Goal: Information Seeking & Learning: Learn about a topic

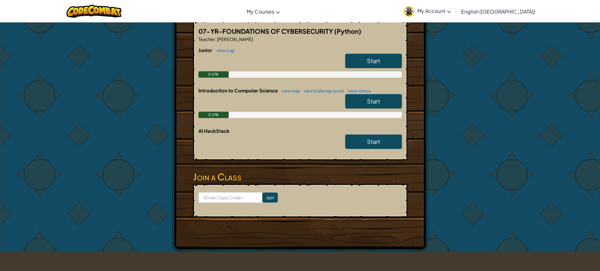
scroll to position [126, 0]
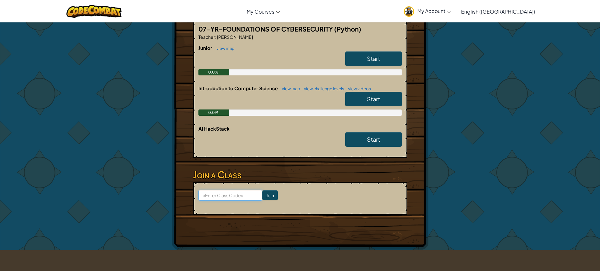
click at [232, 192] on input at bounding box center [230, 195] width 64 height 11
type input "MoonkeyGift"
click input "Join" at bounding box center [269, 195] width 15 height 10
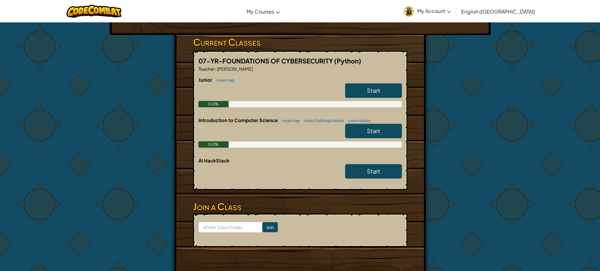
scroll to position [94, 0]
click at [379, 89] on span "Start" at bounding box center [373, 89] width 13 height 7
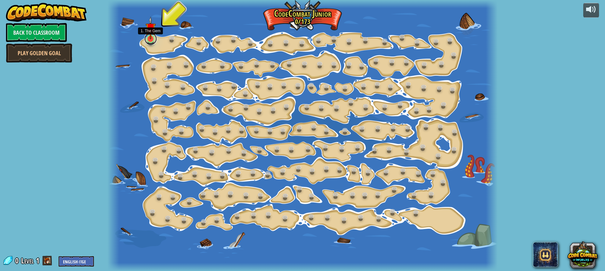
click at [150, 41] on link at bounding box center [150, 38] width 13 height 13
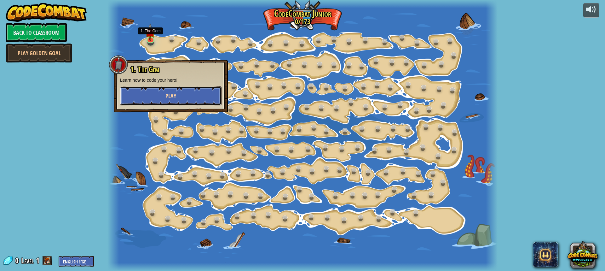
click at [162, 98] on button "Play" at bounding box center [170, 95] width 101 height 19
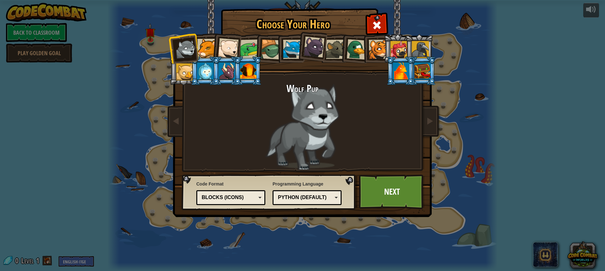
click at [199, 47] on div at bounding box center [206, 48] width 19 height 19
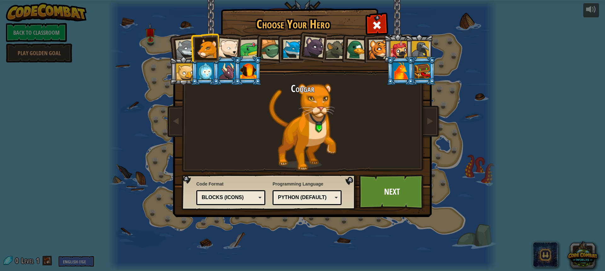
click at [378, 39] on li at bounding box center [376, 48] width 28 height 29
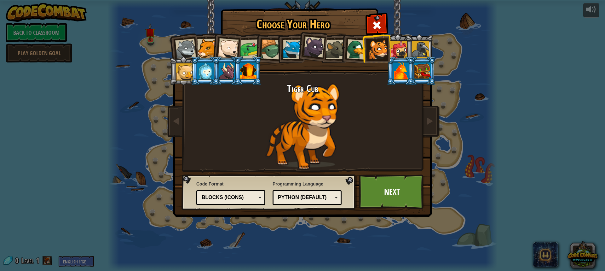
click at [392, 47] on div at bounding box center [398, 49] width 17 height 17
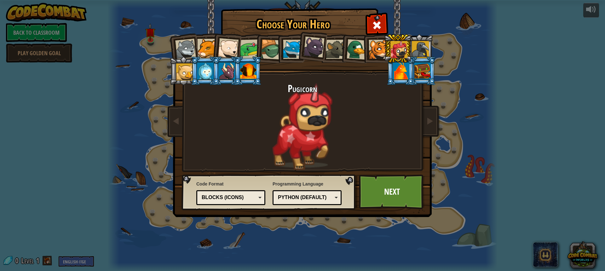
click at [432, 55] on li at bounding box center [419, 48] width 28 height 29
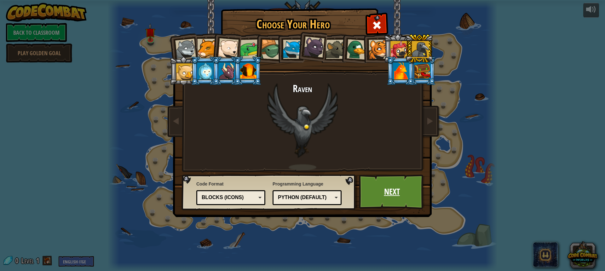
click at [394, 192] on link "Next" at bounding box center [392, 191] width 66 height 35
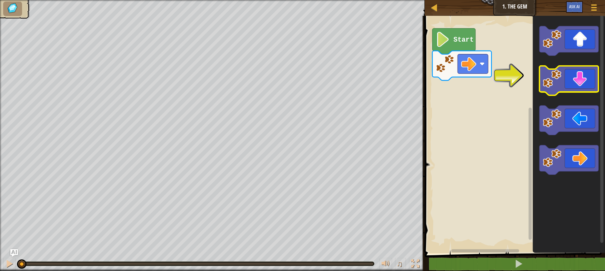
click at [565, 80] on icon "Blockly Workspace" at bounding box center [568, 81] width 59 height 30
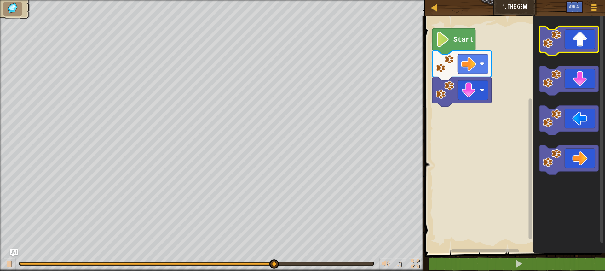
click at [571, 40] on icon "Blockly Workspace" at bounding box center [568, 41] width 59 height 30
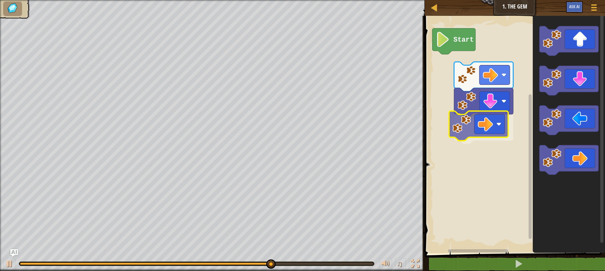
click at [504, 122] on div "Start" at bounding box center [514, 133] width 182 height 240
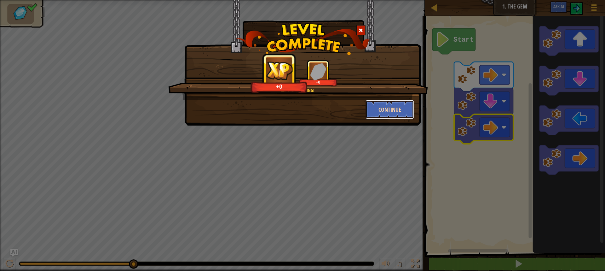
click at [397, 110] on button "Continue" at bounding box center [389, 109] width 49 height 19
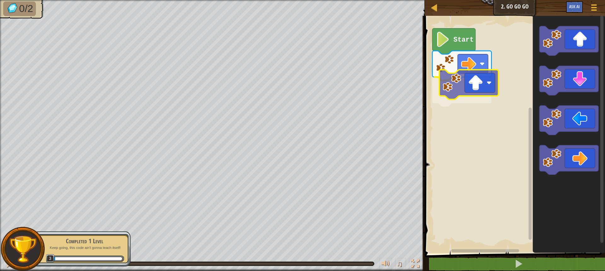
click at [466, 82] on div "Start" at bounding box center [514, 133] width 182 height 240
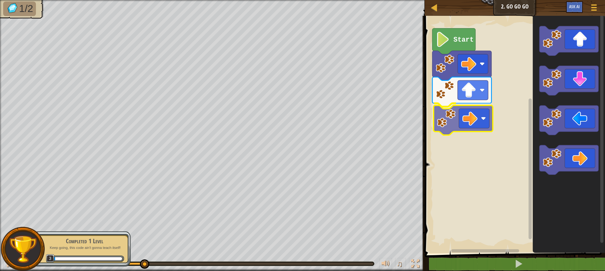
click at [471, 112] on div "Start" at bounding box center [514, 133] width 182 height 240
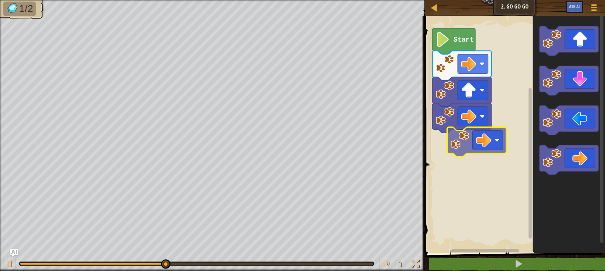
click at [472, 139] on div "Start" at bounding box center [514, 133] width 182 height 240
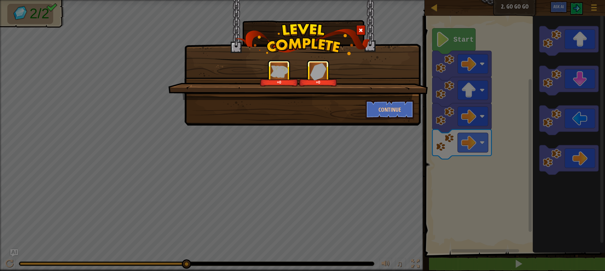
drag, startPoint x: 392, startPoint y: 99, endPoint x: 395, endPoint y: 96, distance: 3.8
click at [396, 98] on div "+0 +0" at bounding box center [298, 80] width 260 height 40
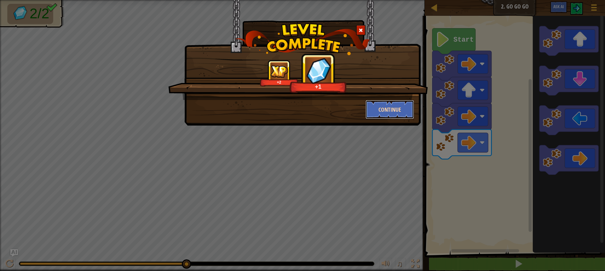
click at [383, 104] on button "Continue" at bounding box center [389, 109] width 49 height 19
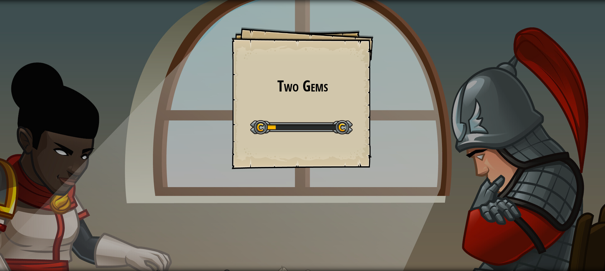
drag, startPoint x: 365, startPoint y: 188, endPoint x: 370, endPoint y: 195, distance: 8.4
click at [370, 195] on div "Two Gems Goals Start Level Error loading from server. Try refreshing the page. …" at bounding box center [302, 135] width 605 height 271
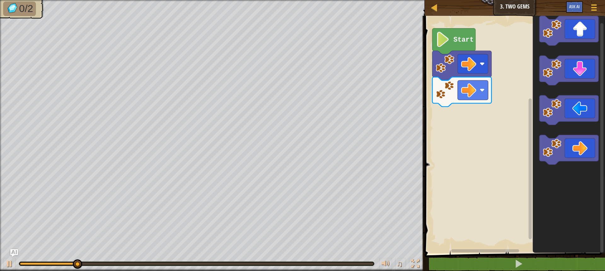
click at [461, 130] on div "Start" at bounding box center [514, 133] width 182 height 240
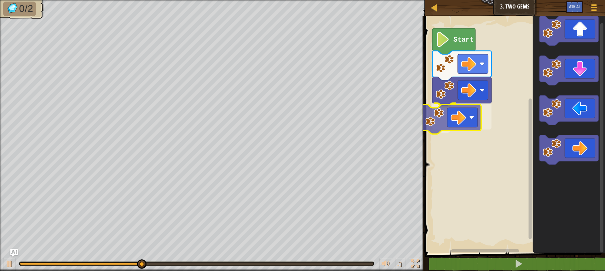
click at [438, 117] on div "Start" at bounding box center [514, 133] width 182 height 240
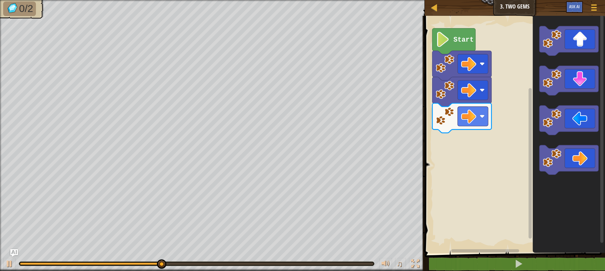
click at [559, 41] on image "Blockly Workspace" at bounding box center [551, 39] width 19 height 19
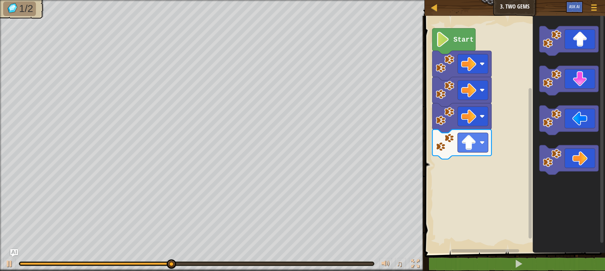
click at [555, 57] on icon "Blockly Workspace" at bounding box center [568, 133] width 72 height 240
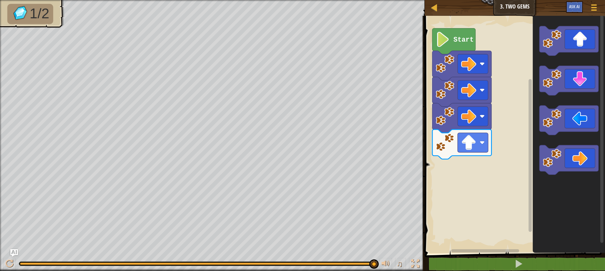
click at [533, 110] on icon "Blockly Workspace" at bounding box center [568, 133] width 72 height 240
click at [536, 100] on icon "Blockly Workspace" at bounding box center [568, 133] width 72 height 240
click at [471, 152] on div "Start" at bounding box center [514, 133] width 182 height 240
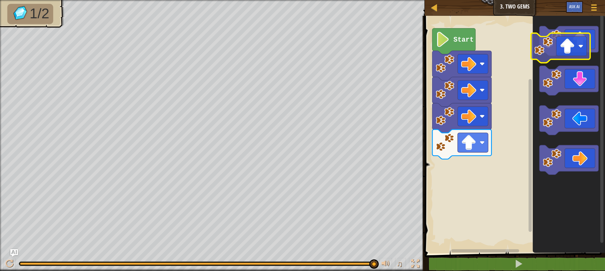
click at [563, 60] on icon "Blockly Workspace" at bounding box center [568, 133] width 72 height 240
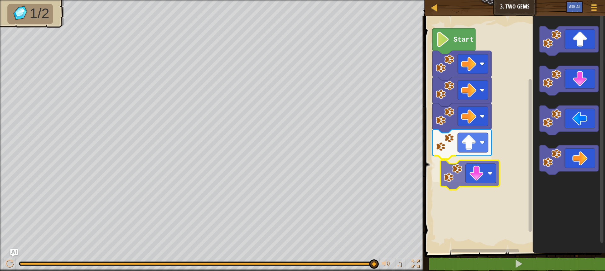
click at [459, 179] on div "Start" at bounding box center [514, 133] width 182 height 240
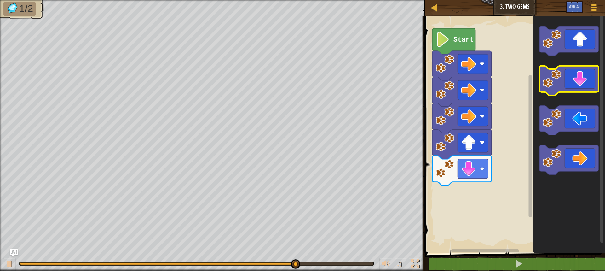
click at [551, 87] on icon "Blockly Workspace" at bounding box center [568, 133] width 72 height 240
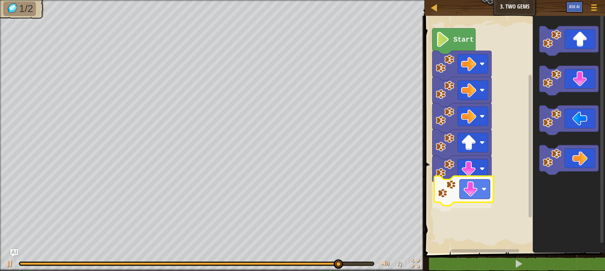
click at [445, 192] on div "Start" at bounding box center [514, 133] width 182 height 240
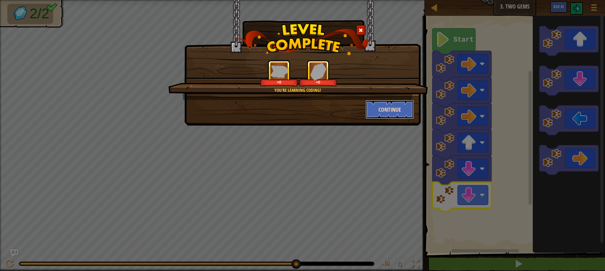
click at [378, 108] on button "Continue" at bounding box center [389, 109] width 49 height 19
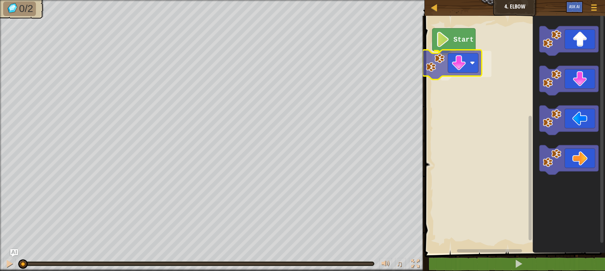
click at [434, 59] on div "Start" at bounding box center [514, 133] width 182 height 240
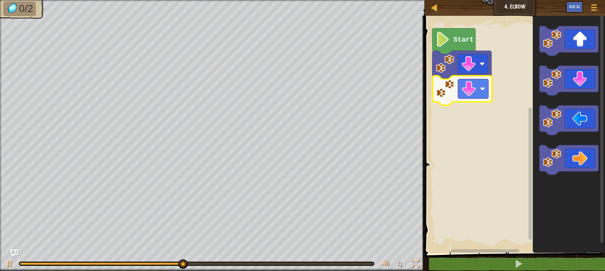
click at [445, 89] on div "Start" at bounding box center [514, 133] width 182 height 240
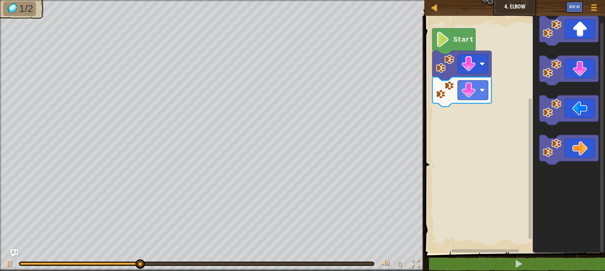
click at [483, 108] on div "Start" at bounding box center [514, 133] width 182 height 240
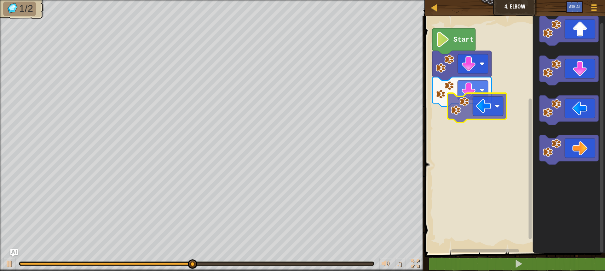
click at [451, 113] on div "Start" at bounding box center [514, 133] width 182 height 240
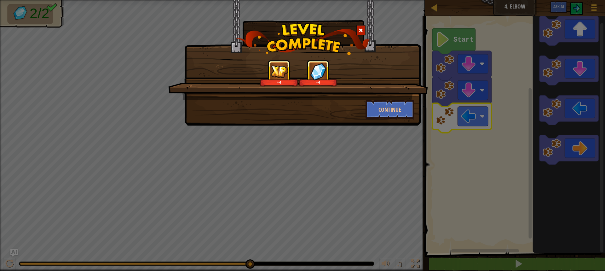
drag, startPoint x: 394, startPoint y: 95, endPoint x: 385, endPoint y: 121, distance: 27.1
click at [393, 105] on div "+4 +4 Continue" at bounding box center [302, 89] width 223 height 59
click at [385, 121] on div "+4 +4 Continue" at bounding box center [302, 62] width 236 height 125
click at [386, 109] on button "Continue" at bounding box center [389, 109] width 49 height 19
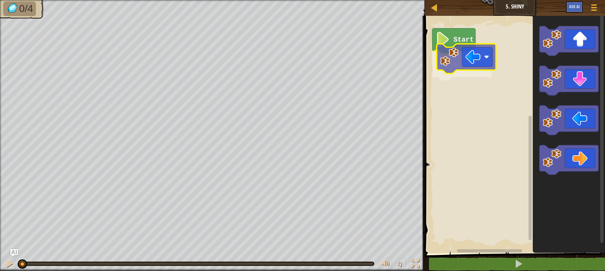
click at [440, 53] on div "Start" at bounding box center [514, 133] width 182 height 240
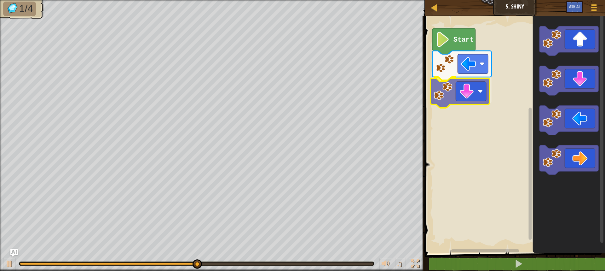
click at [445, 95] on div "Start" at bounding box center [514, 133] width 182 height 240
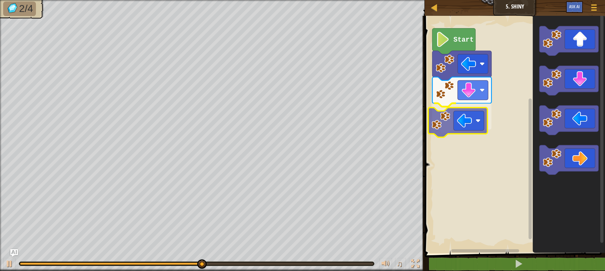
click at [427, 108] on div "Start" at bounding box center [514, 133] width 182 height 240
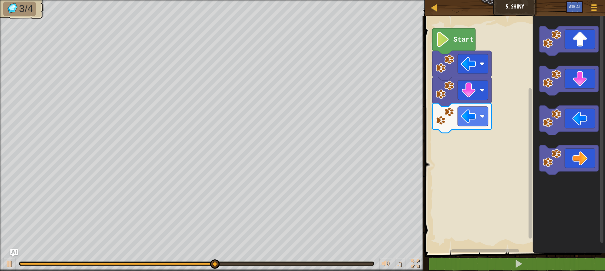
click at [519, 60] on div "Start" at bounding box center [514, 133] width 182 height 240
click at [515, 78] on div "Start" at bounding box center [514, 133] width 182 height 240
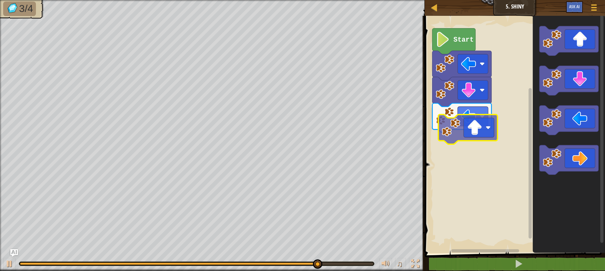
click at [441, 153] on div "Start" at bounding box center [514, 133] width 182 height 240
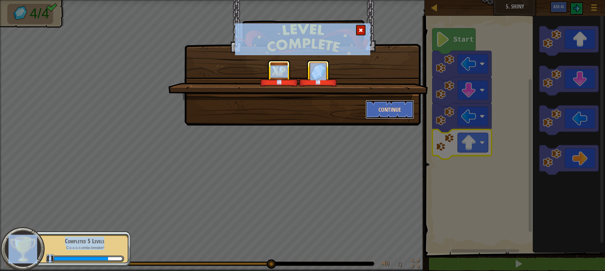
click at [386, 108] on button "Continue" at bounding box center [389, 109] width 49 height 19
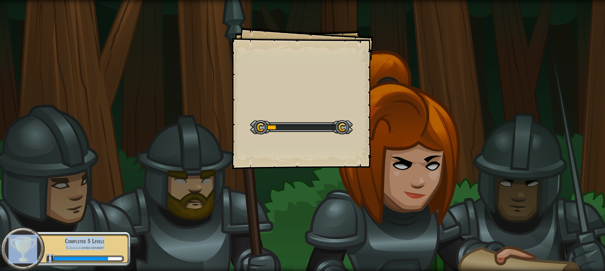
click at [392, 115] on div "Goals Start Level Error loading from server. Try refreshing the page. You'll ne…" at bounding box center [302, 135] width 605 height 271
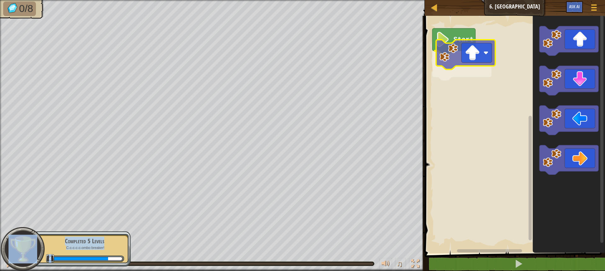
click at [454, 61] on div "Start" at bounding box center [514, 133] width 182 height 240
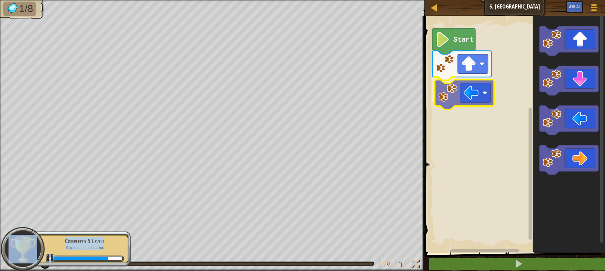
click at [462, 89] on div "Start" at bounding box center [514, 133] width 182 height 240
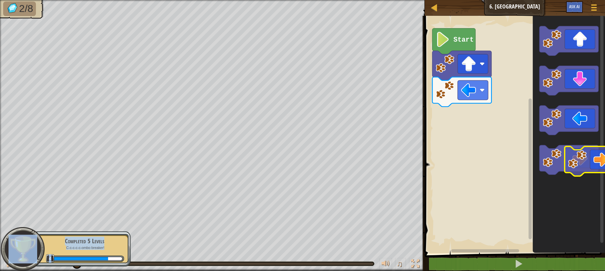
click at [600, 170] on icon "Blockly Workspace" at bounding box center [568, 133] width 72 height 240
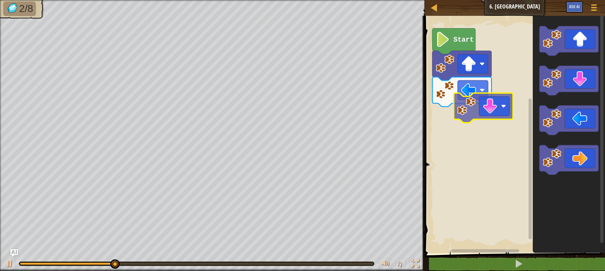
click at [485, 116] on div "Start" at bounding box center [514, 133] width 182 height 240
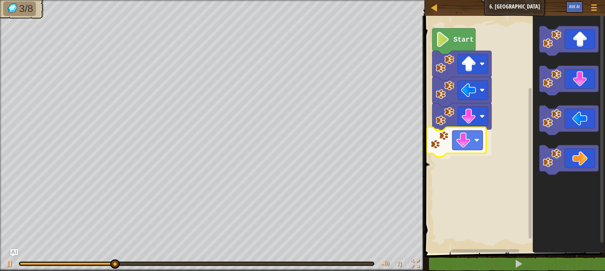
click at [463, 143] on div "Start" at bounding box center [514, 133] width 182 height 240
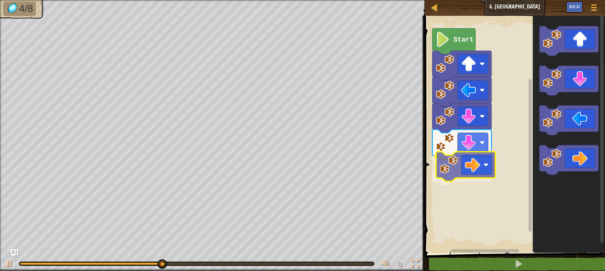
click at [478, 169] on div "Start" at bounding box center [514, 133] width 182 height 240
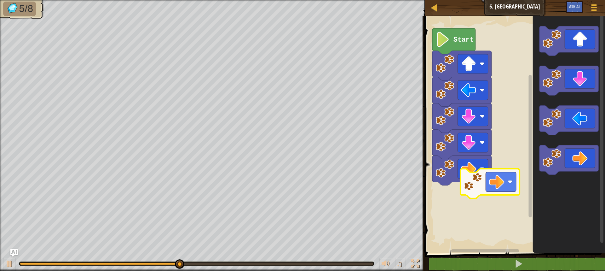
click at [477, 175] on div "Start" at bounding box center [514, 133] width 182 height 240
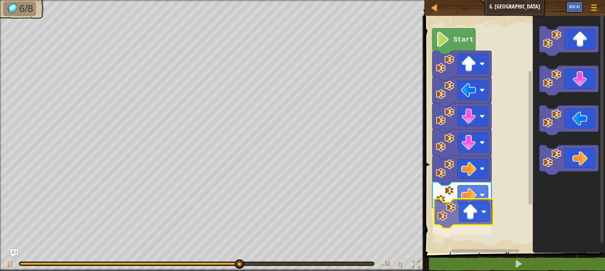
click at [457, 226] on div "Start" at bounding box center [514, 133] width 182 height 240
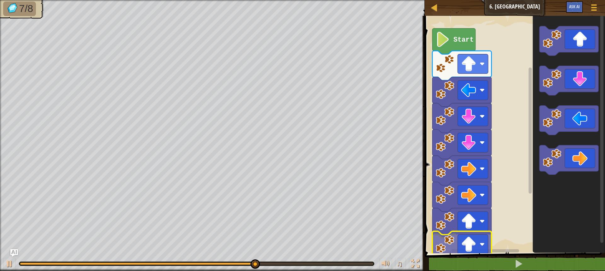
click at [466, 253] on div "1 ההההההההההההההההההההההההההההההההההההההההההההההההההההההההההההההההההההההההההההה…" at bounding box center [514, 157] width 182 height 277
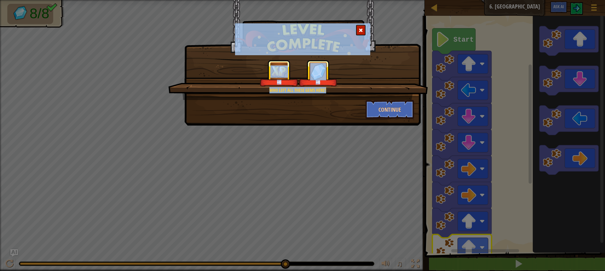
click at [403, 194] on div "Who left all these gems here? +6 +6 Continue" at bounding box center [302, 135] width 605 height 271
click at [380, 105] on button "Continue" at bounding box center [389, 109] width 49 height 19
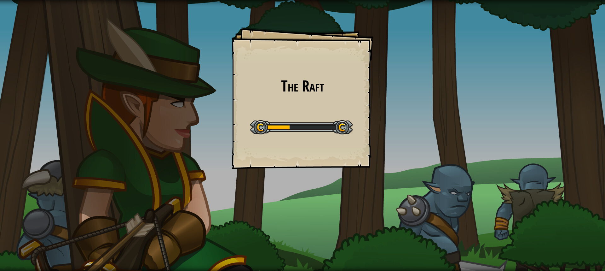
drag, startPoint x: 376, startPoint y: 148, endPoint x: 389, endPoint y: 175, distance: 30.7
click at [389, 175] on div "The Raft Goals Start Level Error loading from server. Try refreshing the page. …" at bounding box center [302, 135] width 605 height 271
click at [385, 173] on div "The Raft Goals Start Level Error loading from server. Try refreshing the page. …" at bounding box center [302, 135] width 605 height 271
click at [368, 161] on div "The Raft Goals Start Level Error loading from server. Try refreshing the page. …" at bounding box center [303, 98] width 142 height 142
click at [371, 162] on div "The Raft Goals Start Level Error loading from server. Try refreshing the page. …" at bounding box center [303, 98] width 142 height 142
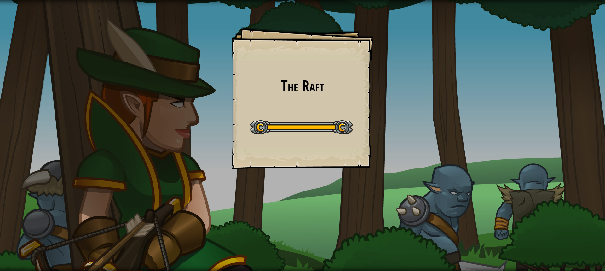
click at [365, 154] on div "The Raft Goals Start Level Error loading from server. Try refreshing the page. …" at bounding box center [303, 98] width 142 height 142
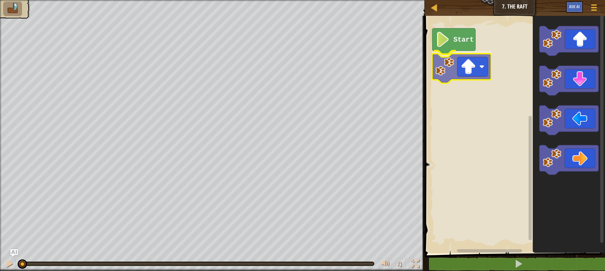
click at [469, 77] on div "Start" at bounding box center [514, 133] width 182 height 240
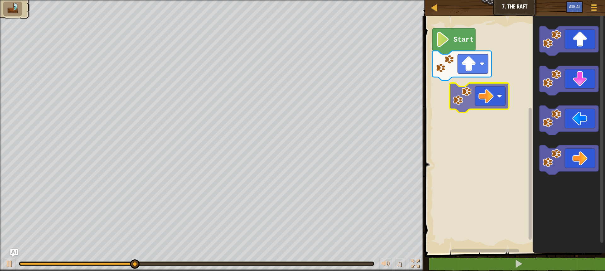
click at [467, 99] on div "Start" at bounding box center [514, 133] width 182 height 240
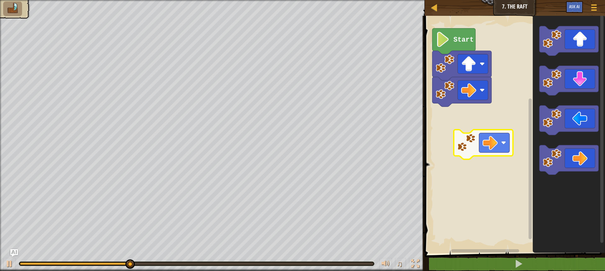
click at [463, 106] on div "Start" at bounding box center [514, 133] width 182 height 240
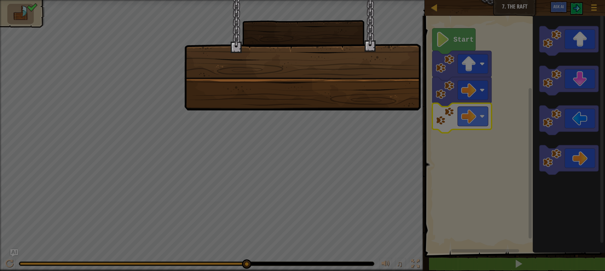
click at [453, 41] on div at bounding box center [302, 135] width 605 height 271
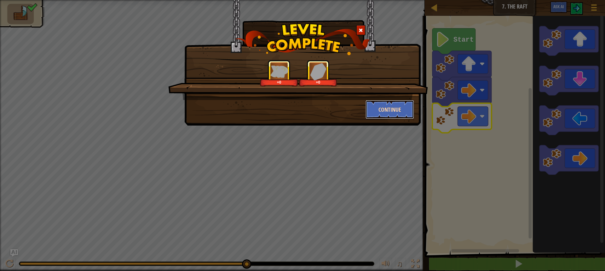
click at [372, 101] on button "Continue" at bounding box center [389, 109] width 49 height 19
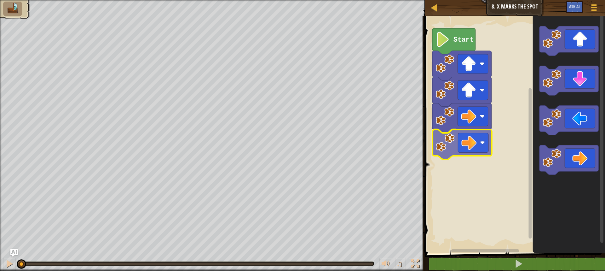
click at [463, 136] on div "Start" at bounding box center [514, 133] width 182 height 240
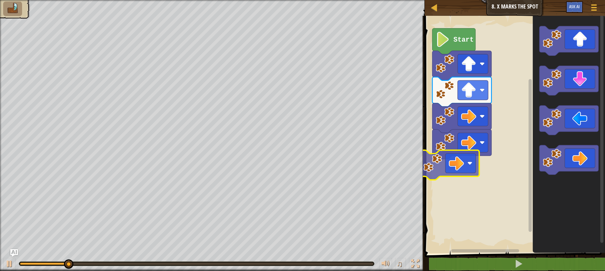
click at [461, 161] on div "Start" at bounding box center [514, 133] width 182 height 240
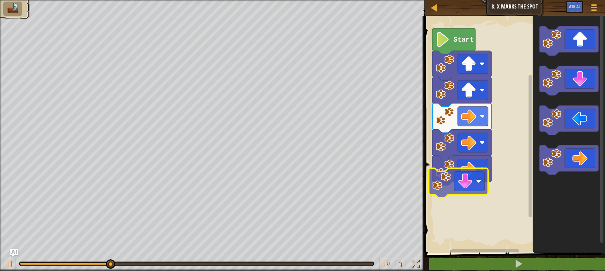
click at [456, 193] on div "Start" at bounding box center [514, 133] width 182 height 240
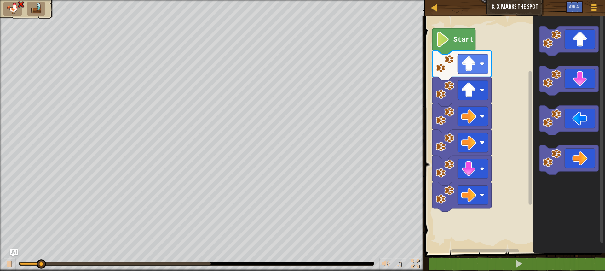
click at [486, 175] on div "Start" at bounding box center [514, 133] width 182 height 240
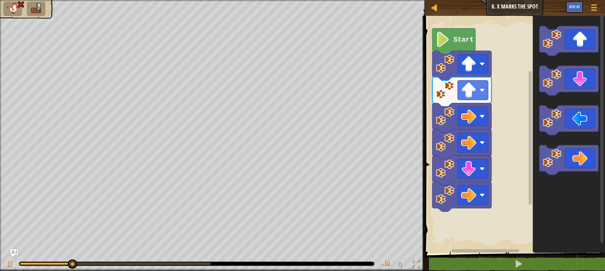
click at [563, 96] on icon "Blockly Workspace" at bounding box center [568, 133] width 72 height 240
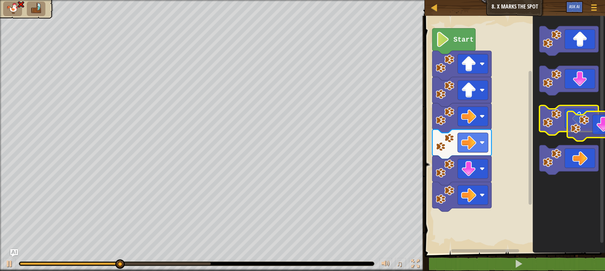
click at [589, 126] on g "Blockly Workspace" at bounding box center [568, 100] width 59 height 149
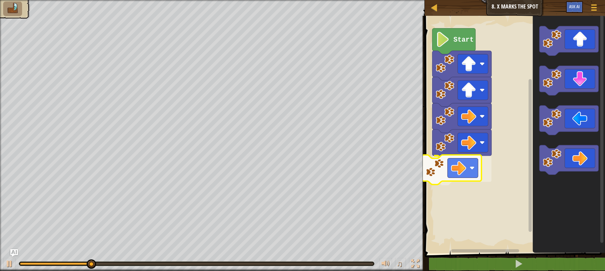
click at [430, 172] on div "Start" at bounding box center [514, 133] width 182 height 240
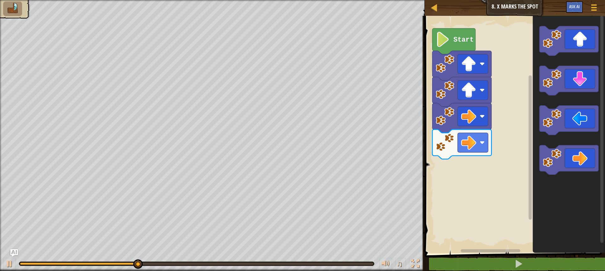
click at [565, 101] on icon "Blockly Workspace" at bounding box center [568, 133] width 72 height 240
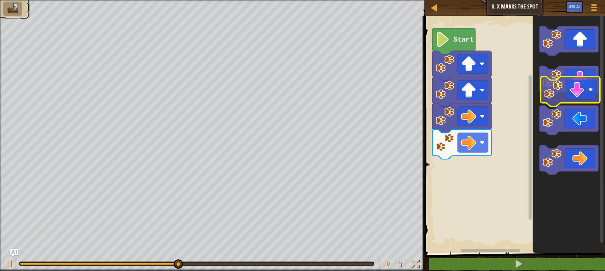
click at [561, 99] on icon "Blockly Workspace" at bounding box center [568, 133] width 72 height 240
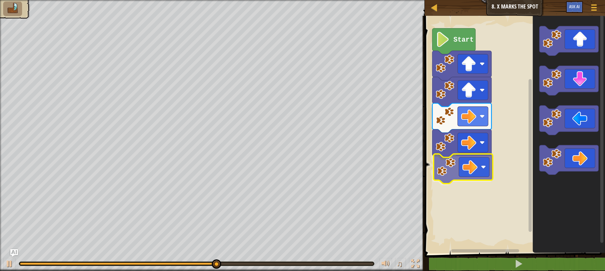
click at [480, 160] on div "Start" at bounding box center [514, 133] width 182 height 240
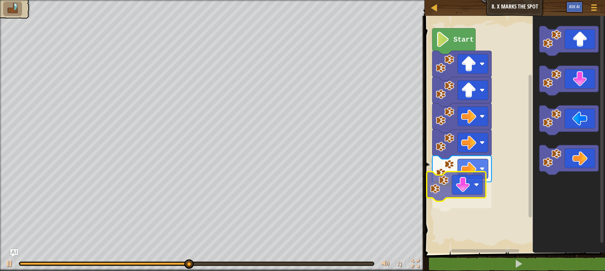
click at [455, 194] on div "Start" at bounding box center [514, 133] width 182 height 240
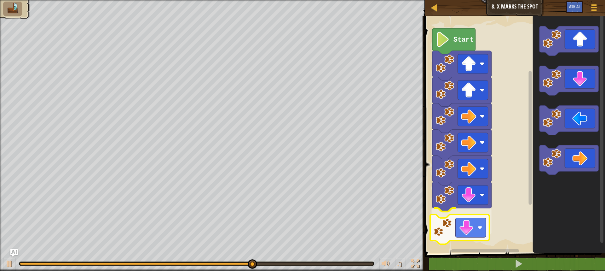
click at [445, 238] on div "Start" at bounding box center [514, 133] width 182 height 240
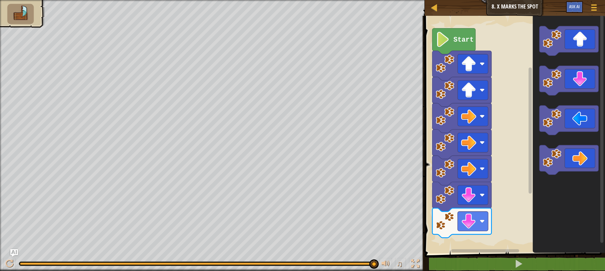
click at [518, 164] on div "Start" at bounding box center [514, 133] width 182 height 240
click at [543, 138] on icon "Blockly Workspace" at bounding box center [568, 133] width 72 height 240
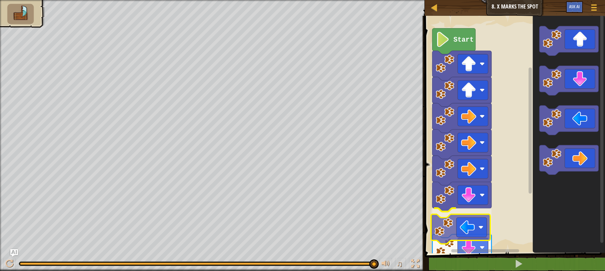
click at [447, 227] on div "Start" at bounding box center [514, 133] width 182 height 240
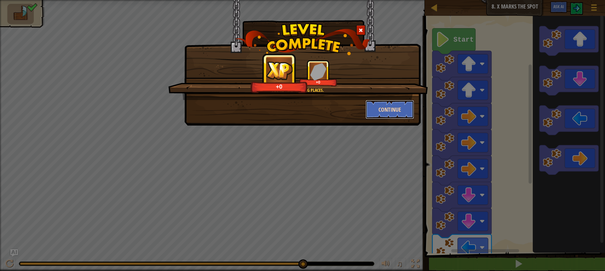
click at [393, 103] on button "Continue" at bounding box center [389, 109] width 49 height 19
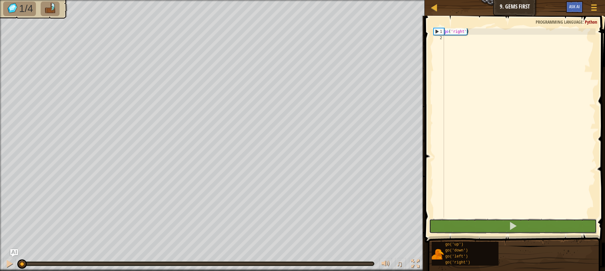
drag, startPoint x: 518, startPoint y: 224, endPoint x: 517, endPoint y: 213, distance: 11.1
click at [518, 218] on div "go('right') 1 2 go ( 'right' ) הההההההההההההההההההההההההההההההההההההההההההההההה…" at bounding box center [514, 141] width 182 height 245
click at [455, 38] on div "go ( 'right' )" at bounding box center [519, 129] width 153 height 202
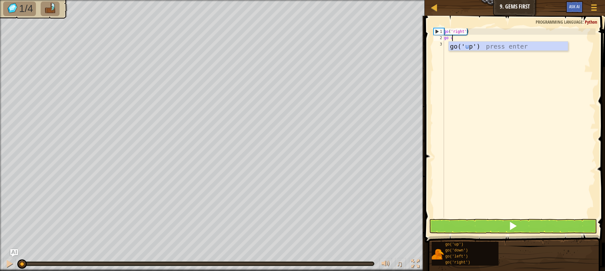
scroll to position [3, 0]
type textarea "go up"
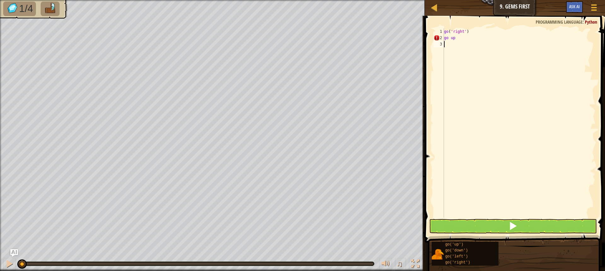
scroll to position [3, 0]
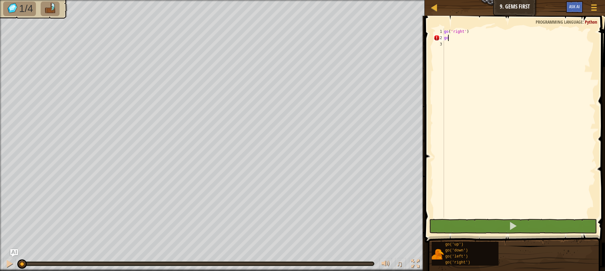
type textarea "g"
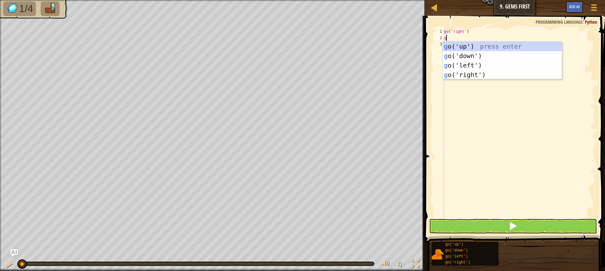
type textarea "go"
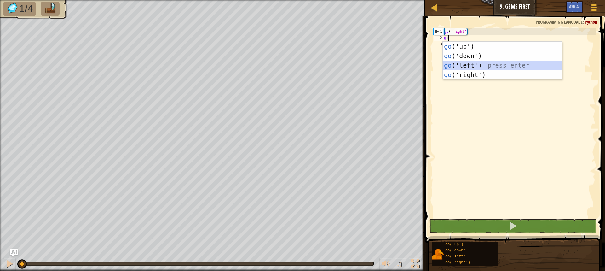
click at [459, 65] on div "go ('up') press enter go ('down') press enter go ('left') press enter go ('righ…" at bounding box center [502, 70] width 119 height 57
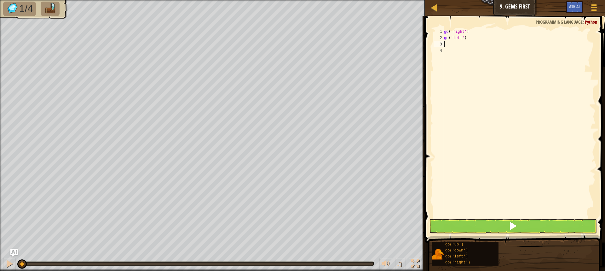
click at [453, 45] on div "go ( 'right' ) go ( 'left' )" at bounding box center [519, 129] width 153 height 202
type textarea "g"
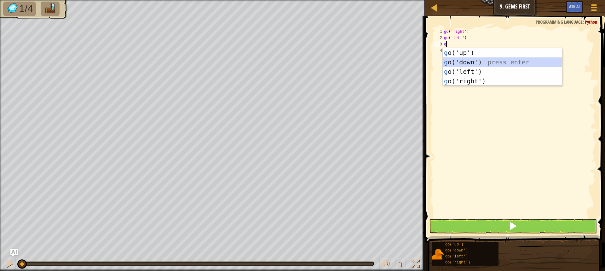
click at [466, 60] on div "g o('up') press enter g o('down') press enter g o('left') press enter g o('righ…" at bounding box center [502, 76] width 119 height 57
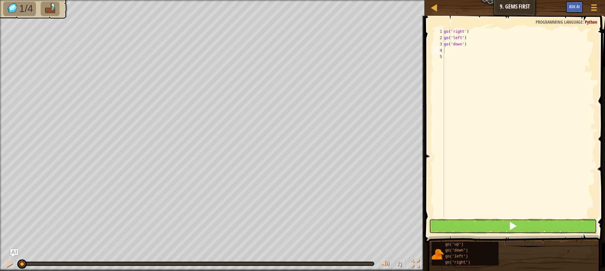
click at [550, 224] on button at bounding box center [513, 226] width 168 height 14
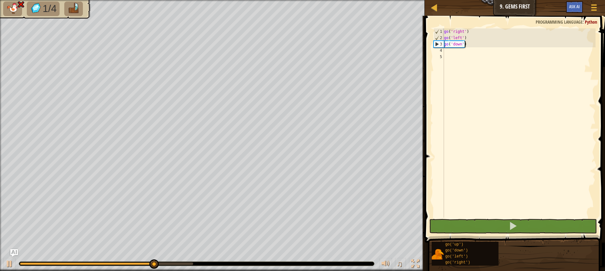
click at [464, 44] on div "go ( 'right' ) go ( 'left' ) go ( 'down' )" at bounding box center [519, 129] width 153 height 202
click at [466, 40] on div "go ( 'right' ) go ( 'left' ) go ( 'down' )" at bounding box center [519, 129] width 153 height 202
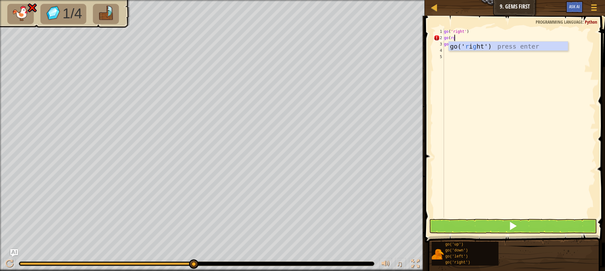
scroll to position [3, 1]
click at [498, 45] on div "go(' r i ght ') press enter" at bounding box center [508, 56] width 119 height 28
type textarea "go('right')"
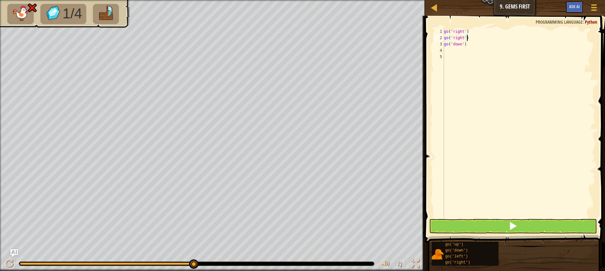
scroll to position [3, 0]
type textarea "go('right')"
drag, startPoint x: 514, startPoint y: 230, endPoint x: 513, endPoint y: 224, distance: 6.7
click at [514, 228] on span at bounding box center [512, 225] width 9 height 9
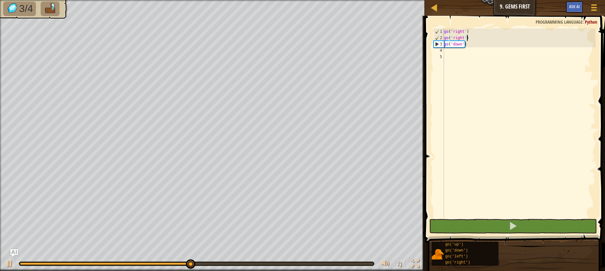
click at [451, 52] on div "go ( 'right' ) go ( 'right' ) go ( 'down' )" at bounding box center [519, 129] width 153 height 202
type textarea "g"
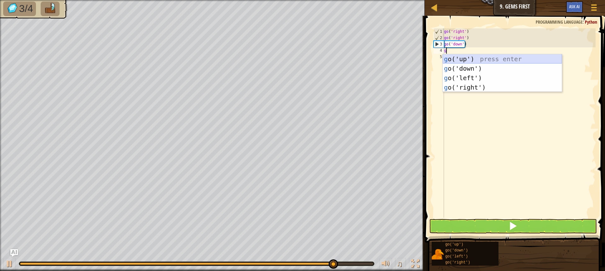
click at [472, 60] on div "g o('up') press enter g o('down') press enter g o('left') press enter g o('righ…" at bounding box center [502, 82] width 119 height 57
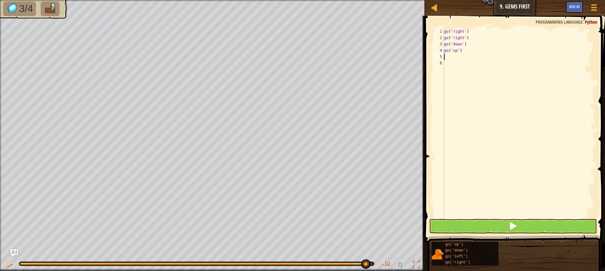
type textarea "g"
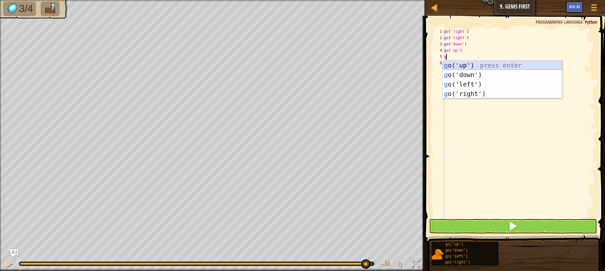
drag, startPoint x: 466, startPoint y: 66, endPoint x: 466, endPoint y: 82, distance: 15.8
click at [466, 67] on div "g o('up') press enter g o('down') press enter g o('left') press enter g o('righ…" at bounding box center [502, 88] width 119 height 57
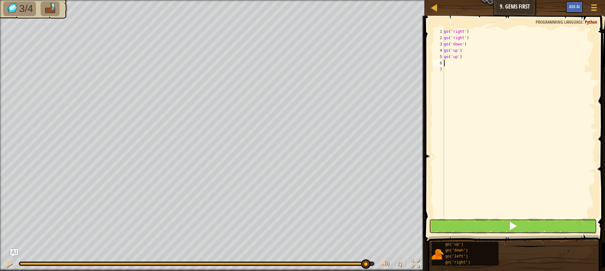
drag, startPoint x: 505, startPoint y: 229, endPoint x: 484, endPoint y: 225, distance: 21.9
click at [505, 229] on button at bounding box center [513, 226] width 168 height 14
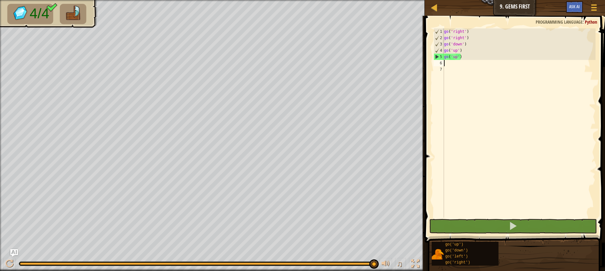
type textarea "g"
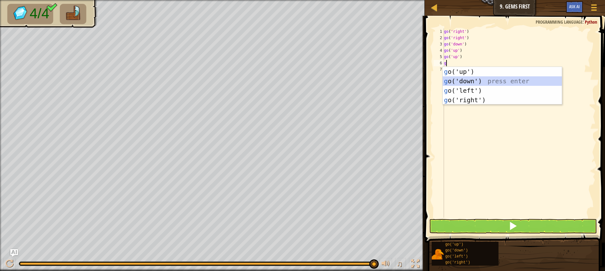
click at [447, 78] on div "g o('up') press enter g o('down') press enter g o('left') press enter g o('righ…" at bounding box center [502, 95] width 119 height 57
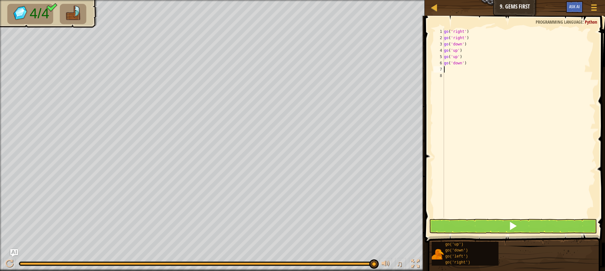
type textarea "f"
type textarea "g"
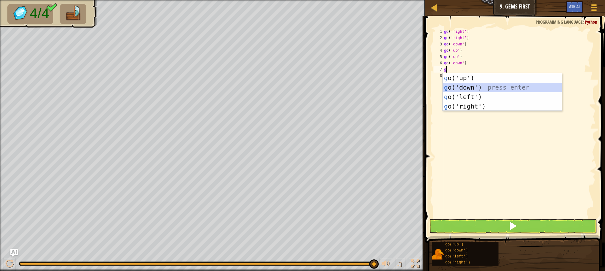
click at [464, 84] on div "g o('up') press enter g o('down') press enter g o('left') press enter g o('righ…" at bounding box center [502, 101] width 119 height 57
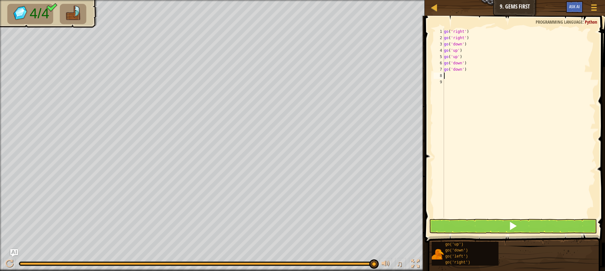
type textarea "f"
type textarea "g"
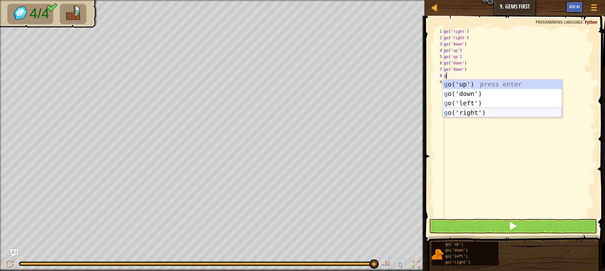
click at [477, 114] on div "g o('up') press enter g o('down') press enter g o('left') press enter g o('righ…" at bounding box center [502, 107] width 119 height 57
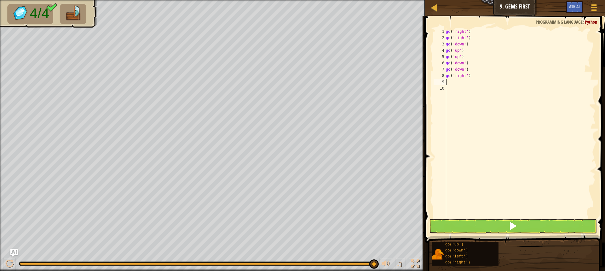
click at [500, 232] on button at bounding box center [513, 226] width 168 height 14
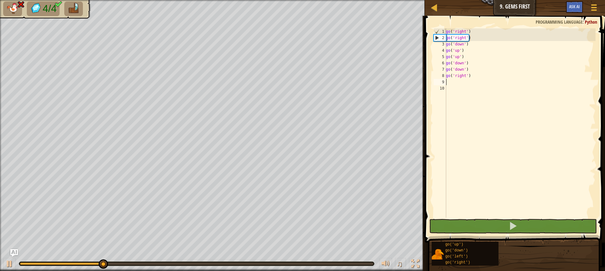
click at [472, 71] on div "go ( 'right' ) go ( 'right' ) go ( 'down' ) go ( 'up' ) go ( 'up' ) go ( 'down'…" at bounding box center [519, 129] width 151 height 202
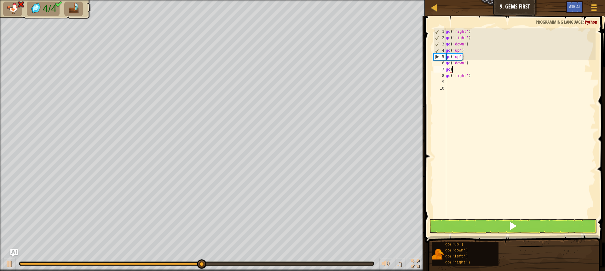
type textarea "g"
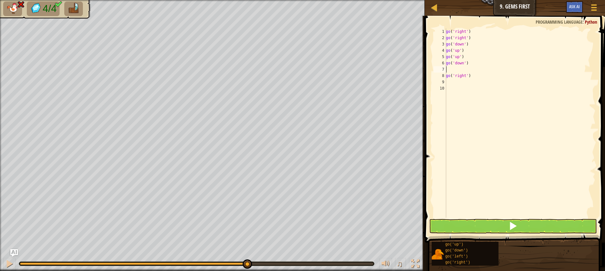
type textarea "go('down')"
click at [496, 221] on button at bounding box center [513, 226] width 168 height 14
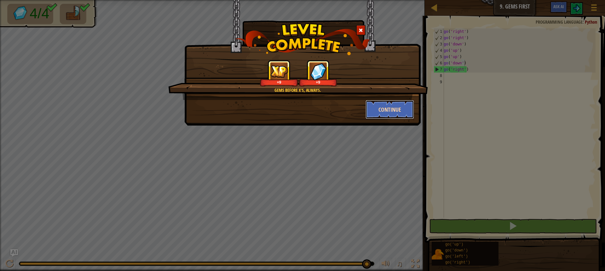
click at [371, 111] on button "Continue" at bounding box center [389, 109] width 49 height 19
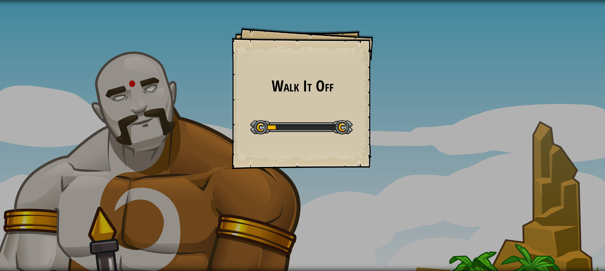
click at [297, 140] on div "Walk It Off Goals Start Level Error loading from server. Try refreshing the pag…" at bounding box center [303, 98] width 142 height 142
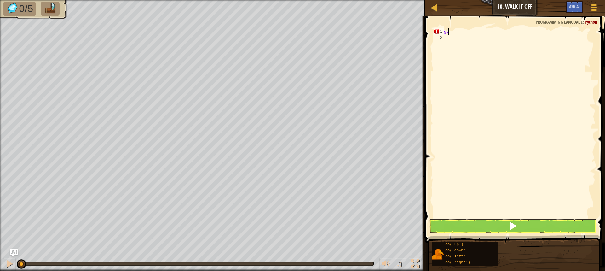
scroll to position [3, 0]
type textarea "g"
type textarea "go"
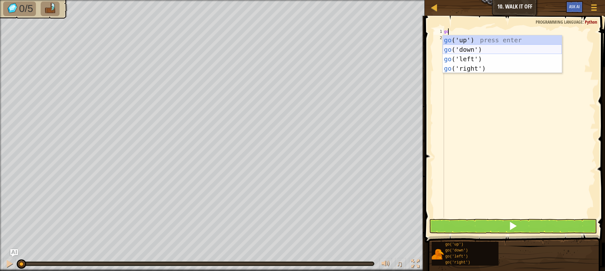
drag, startPoint x: 469, startPoint y: 45, endPoint x: 465, endPoint y: 41, distance: 5.6
click at [467, 43] on div "go ('up') press enter go ('down') press enter go ('left') press enter go ('righ…" at bounding box center [502, 63] width 119 height 57
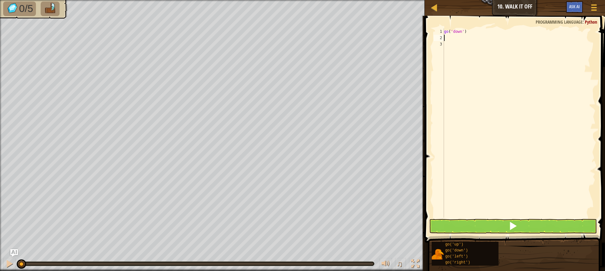
click at [472, 31] on div "go ( 'down' )" at bounding box center [519, 129] width 153 height 202
type textarea "go"
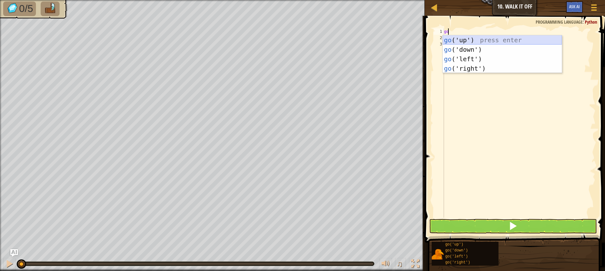
click at [463, 40] on div "go ('up') press enter go ('down') press enter go ('left') press enter go ('righ…" at bounding box center [502, 63] width 119 height 57
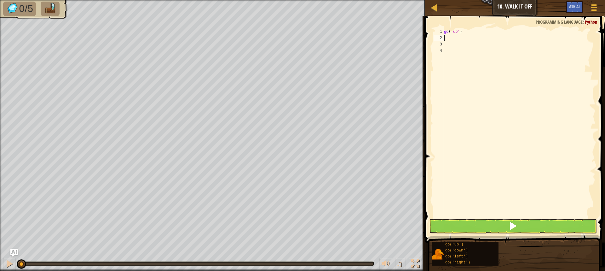
click at [447, 39] on div "go ( 'up' )" at bounding box center [519, 129] width 153 height 202
type textarea "g"
click at [442, 40] on div "2" at bounding box center [438, 38] width 10 height 6
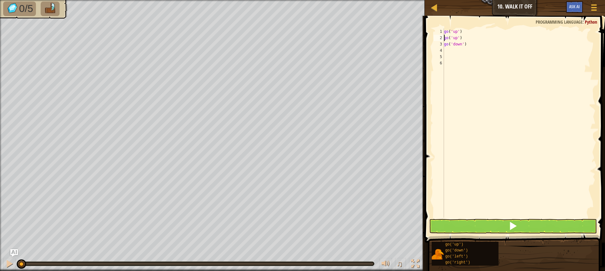
click at [442, 41] on div "2" at bounding box center [438, 38] width 10 height 6
click at [467, 43] on div "go ( 'up' ) go ( 'up' ) go ( 'down' )" at bounding box center [519, 129] width 153 height 202
type textarea "g"
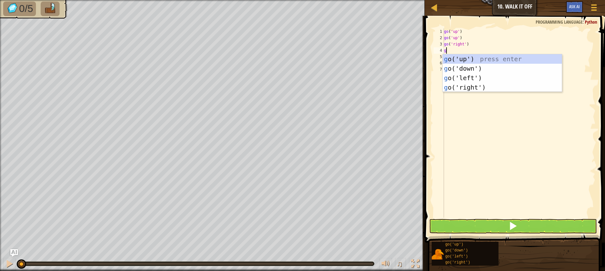
type textarea "gr"
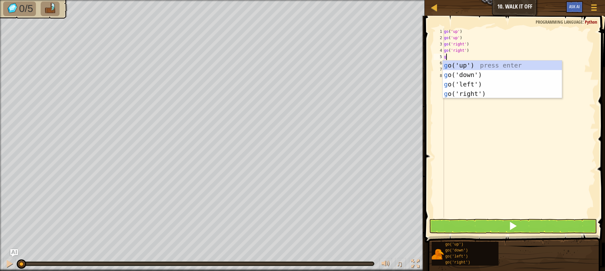
type textarea "gr"
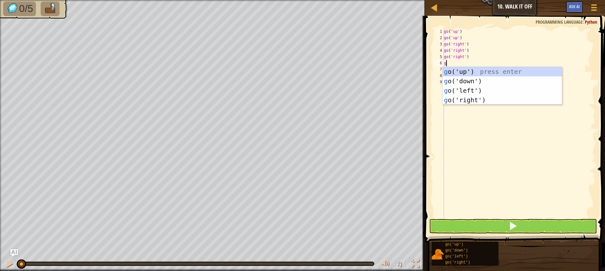
type textarea "gd"
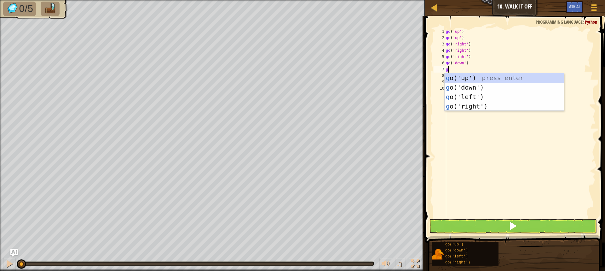
type textarea "gd"
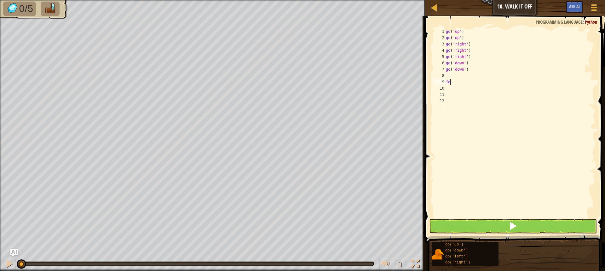
type textarea "f"
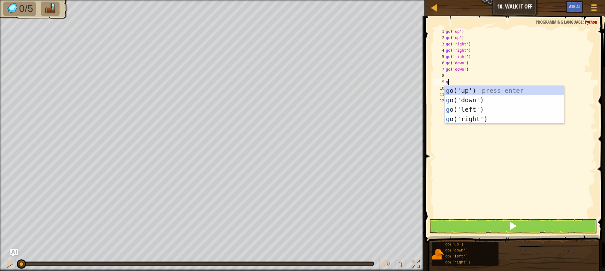
type textarea "gd"
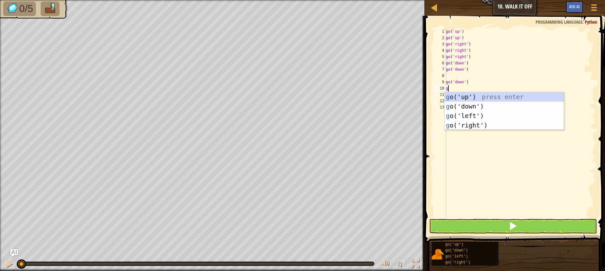
type textarea "gl"
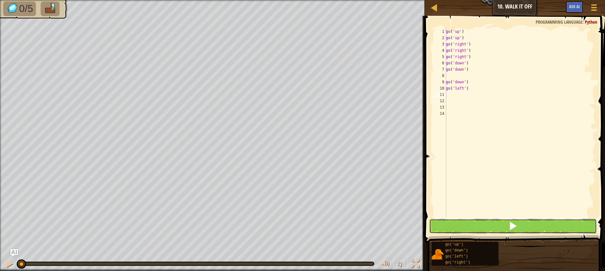
click at [502, 224] on button at bounding box center [513, 226] width 168 height 14
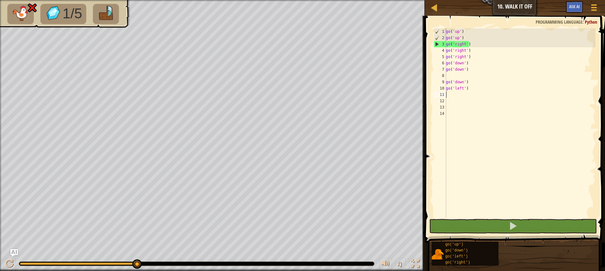
click at [473, 45] on div "go ( 'up' ) go ( 'up' ) go ( 'right' ) go ( 'right' ) go ( 'right' ) go ( 'down…" at bounding box center [519, 129] width 151 height 202
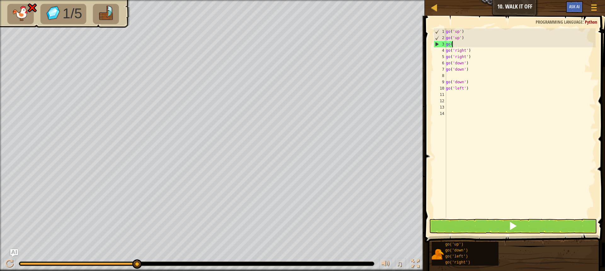
type textarea "g"
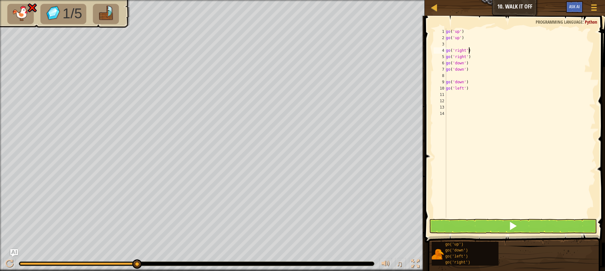
click at [483, 49] on div "go ( 'up' ) go ( 'up' ) go ( 'right' ) go ( 'right' ) go ( 'down' ) go ( 'down'…" at bounding box center [519, 129] width 151 height 202
type textarea "go('right')"
click at [457, 42] on div "go ( 'up' ) go ( 'up' ) go ( 'right' ) go ( 'right' ) go ( 'down' ) go ( 'down'…" at bounding box center [519, 129] width 151 height 202
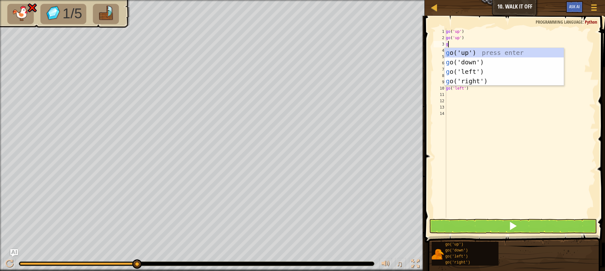
type textarea "gu"
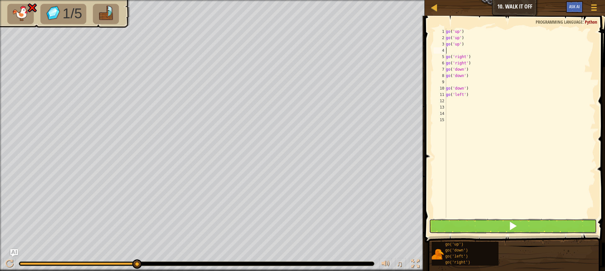
click at [483, 228] on button at bounding box center [513, 226] width 168 height 14
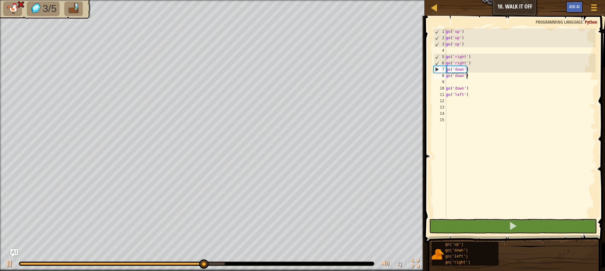
click at [478, 74] on div "go ( 'up' ) go ( 'up' ) go ( 'up' ) go ( 'right' ) go ( 'right' ) go ( 'down' )…" at bounding box center [519, 129] width 151 height 202
click at [478, 69] on div "go ( 'up' ) go ( 'up' ) go ( 'up' ) go ( 'right' ) go ( 'right' ) go ( 'down' )…" at bounding box center [519, 129] width 151 height 202
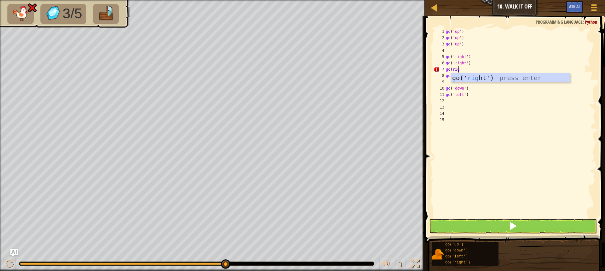
type textarea "go(right"
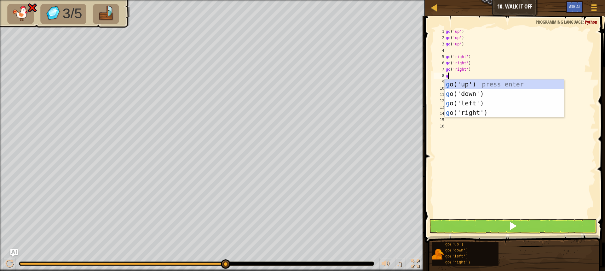
type textarea "go"
drag, startPoint x: 471, startPoint y: 113, endPoint x: 478, endPoint y: 118, distance: 8.7
click at [472, 113] on div "go ('up') press enter go ('down') press enter go ('left') press enter go ('righ…" at bounding box center [503, 107] width 119 height 57
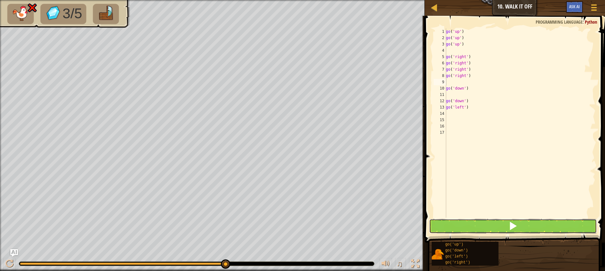
click at [508, 228] on button at bounding box center [513, 226] width 168 height 14
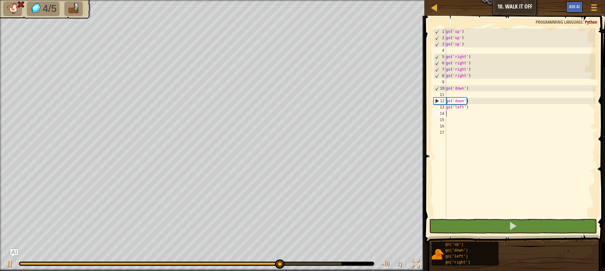
click at [477, 112] on div "go ( 'up' ) go ( 'up' ) go ( 'up' ) go ( 'right' ) go ( 'right' ) go ( 'right' …" at bounding box center [519, 129] width 151 height 202
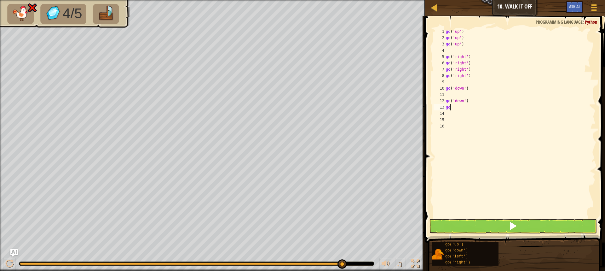
type textarea "g"
click at [477, 112] on div "go ( 'up' ) go ( 'up' ) go ( 'up' ) go ( 'right' ) go ( 'right' ) go ( 'right' …" at bounding box center [519, 129] width 151 height 202
drag, startPoint x: 477, startPoint y: 112, endPoint x: 477, endPoint y: 107, distance: 4.1
click at [477, 107] on div "go ( 'up' ) go ( 'up' ) go ( 'up' ) go ( 'right' ) go ( 'right' ) go ( 'right' …" at bounding box center [519, 129] width 151 height 202
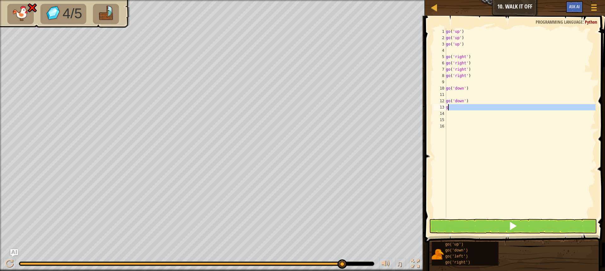
type textarea "g"
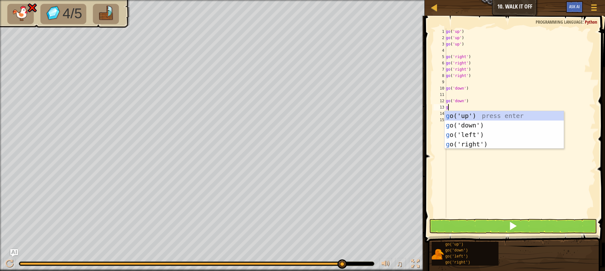
type textarea "gd"
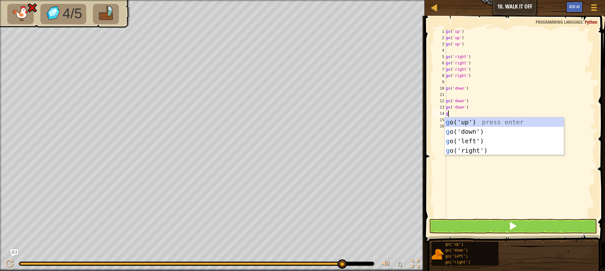
type textarea "gl"
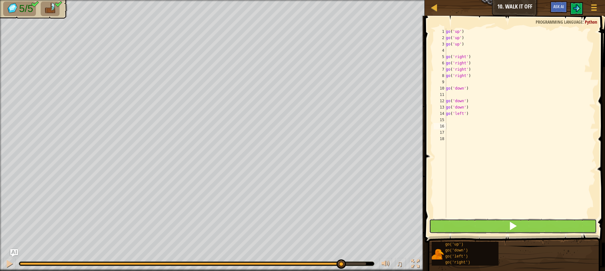
drag, startPoint x: 461, startPoint y: 232, endPoint x: 461, endPoint y: 228, distance: 4.1
click at [461, 232] on button at bounding box center [513, 226] width 168 height 14
